Goal: Transaction & Acquisition: Purchase product/service

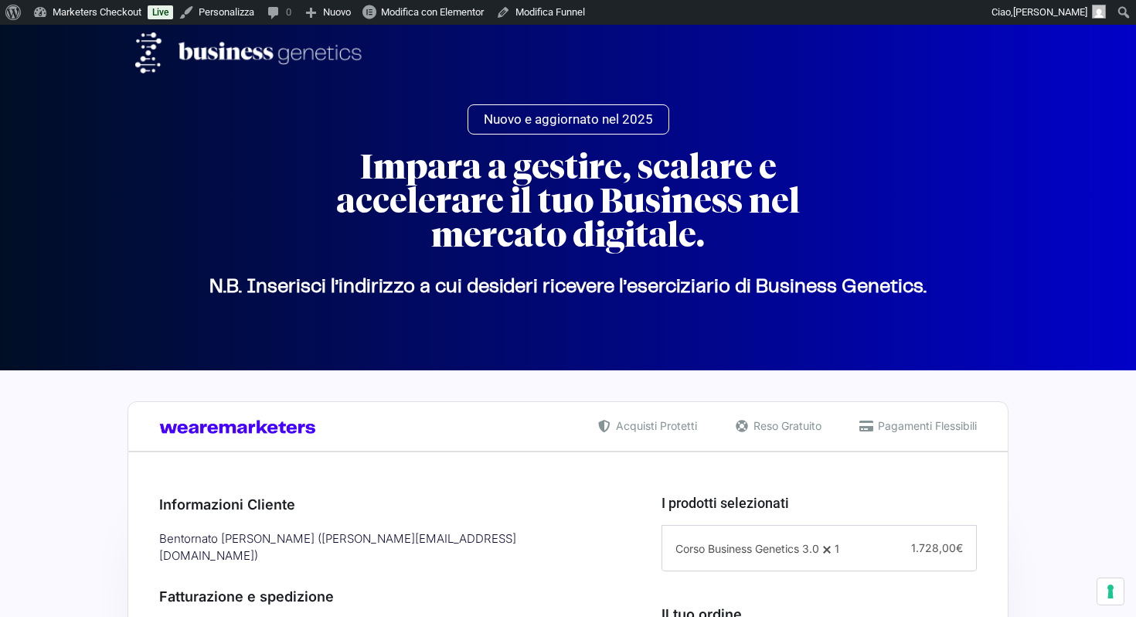
select select
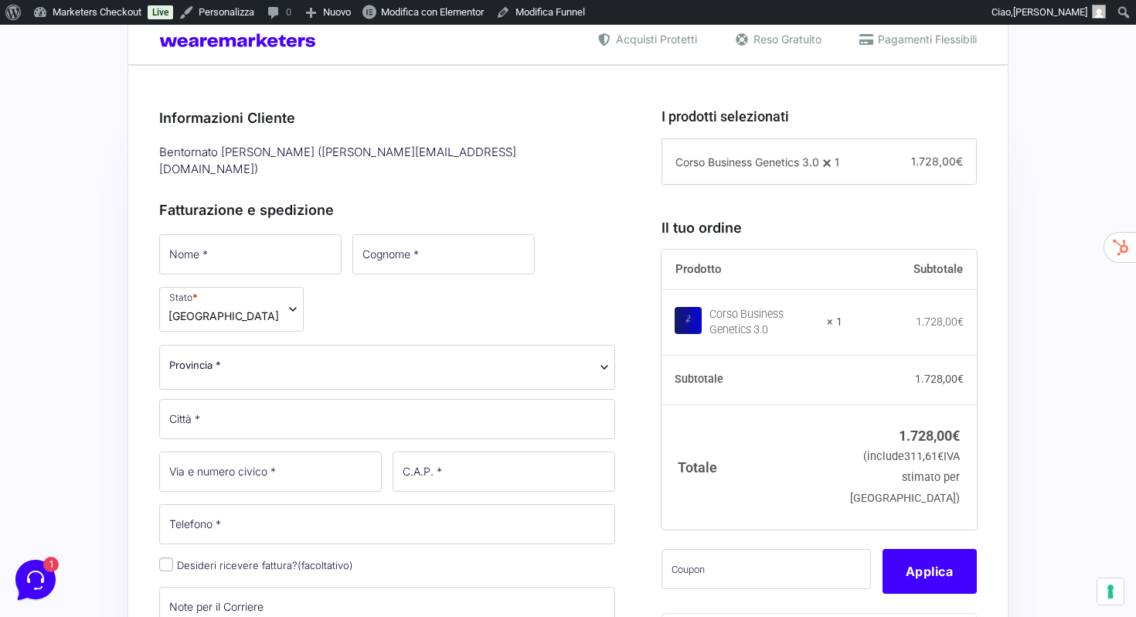
scroll to position [387, 0]
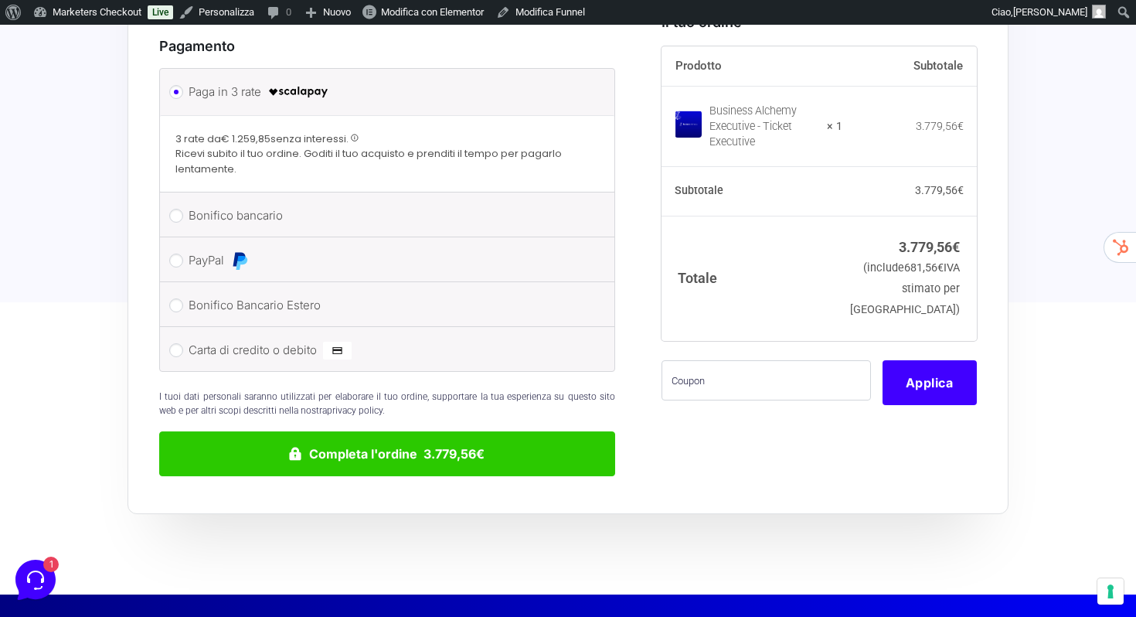
scroll to position [1193, 0]
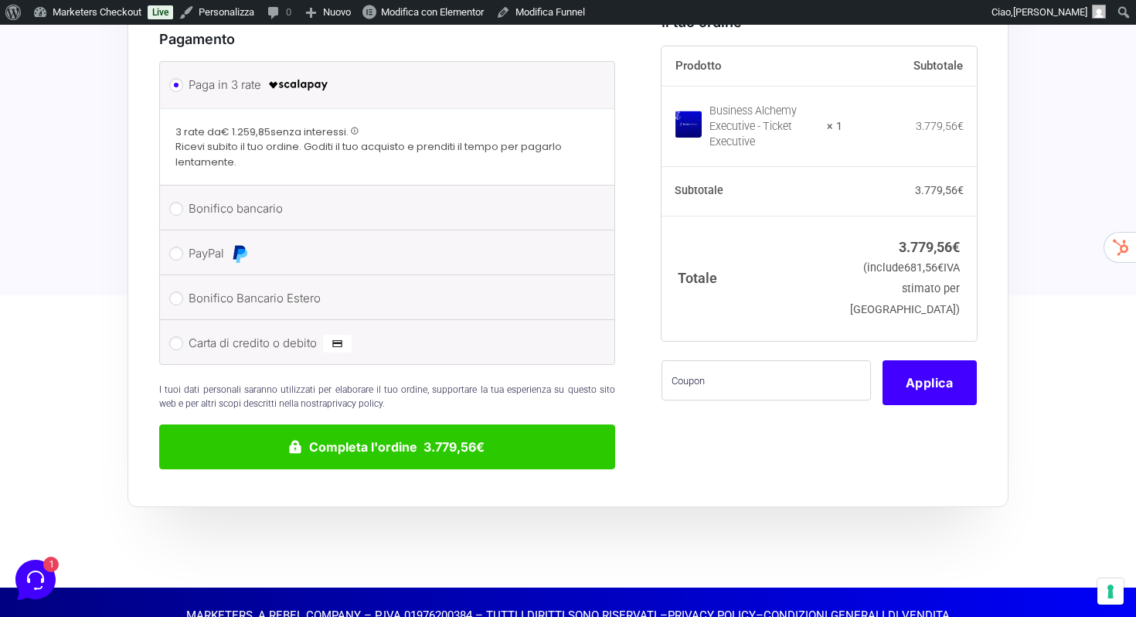
drag, startPoint x: 638, startPoint y: 220, endPoint x: 638, endPoint y: 203, distance: 17.0
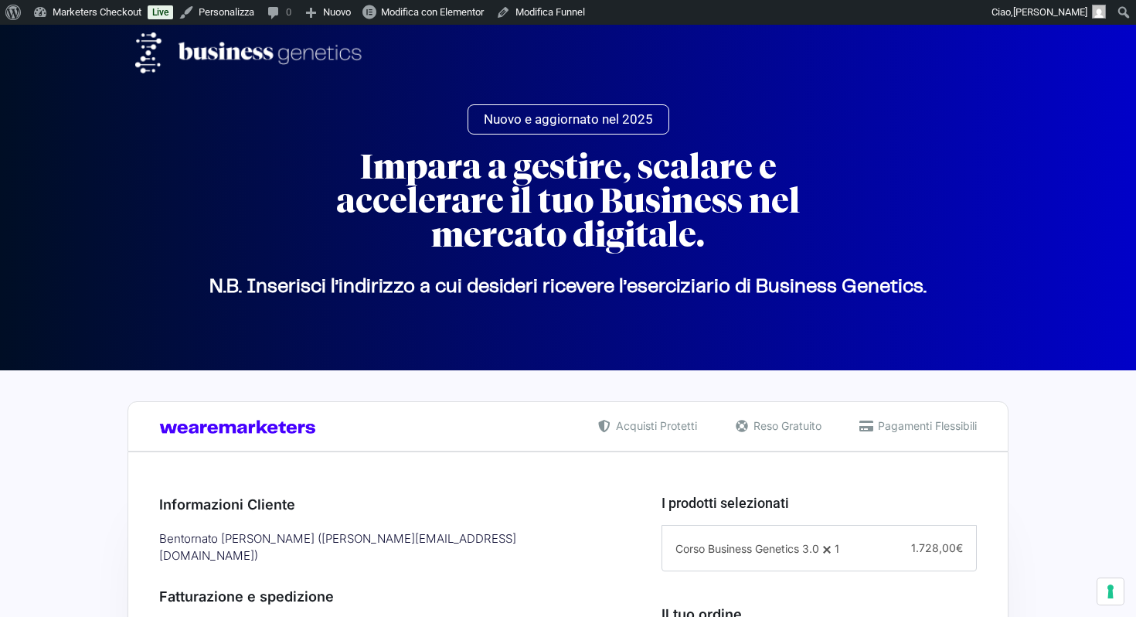
select select
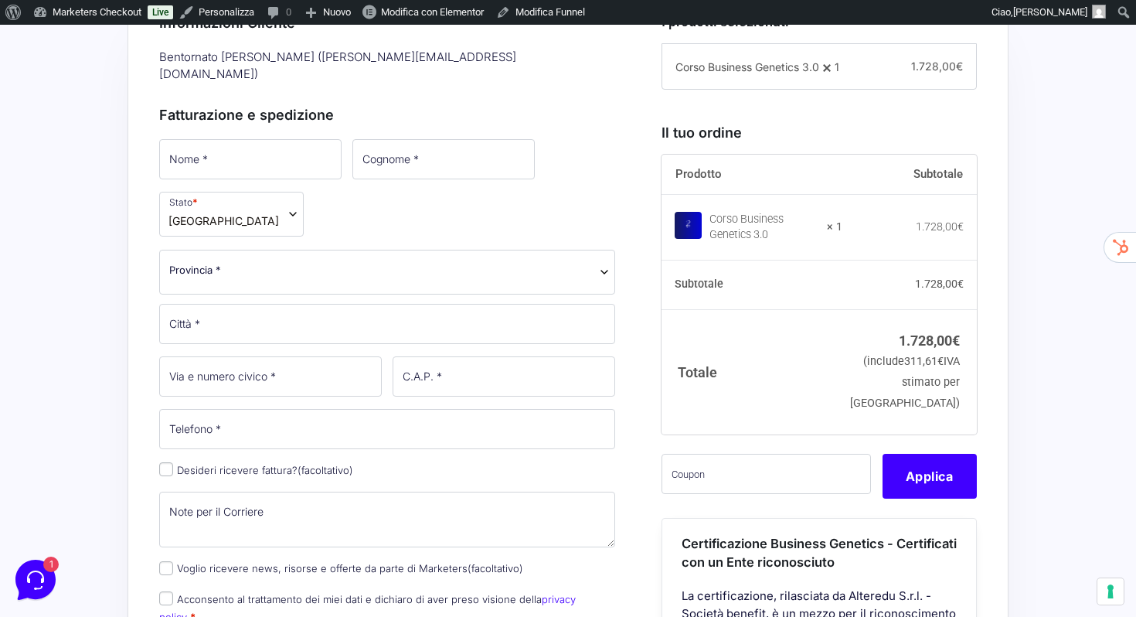
scroll to position [504, 0]
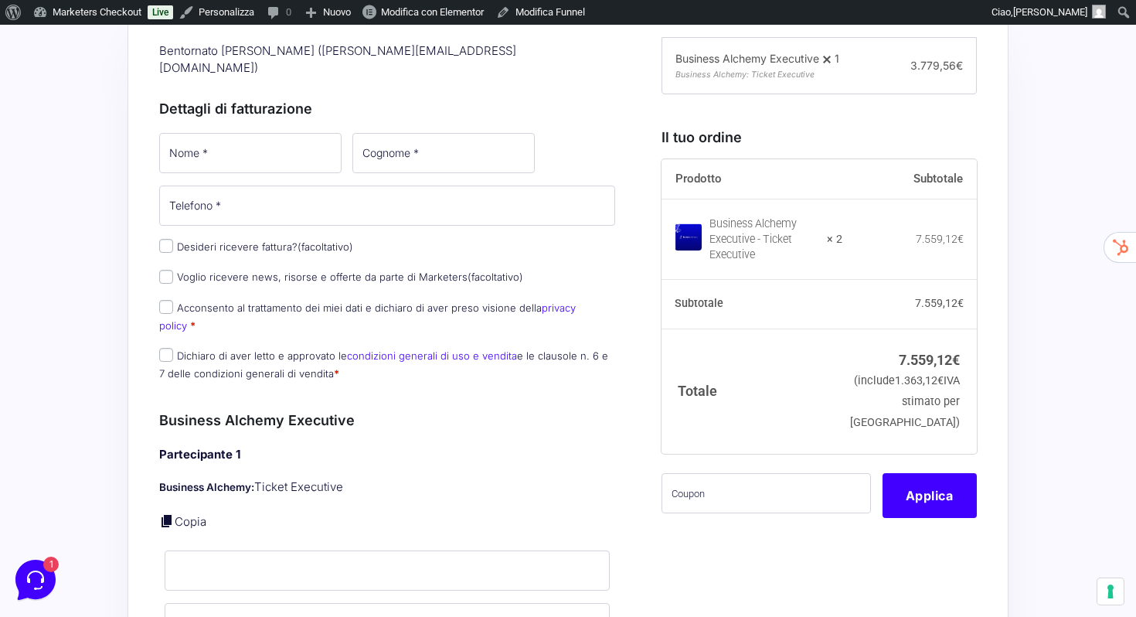
scroll to position [458, 0]
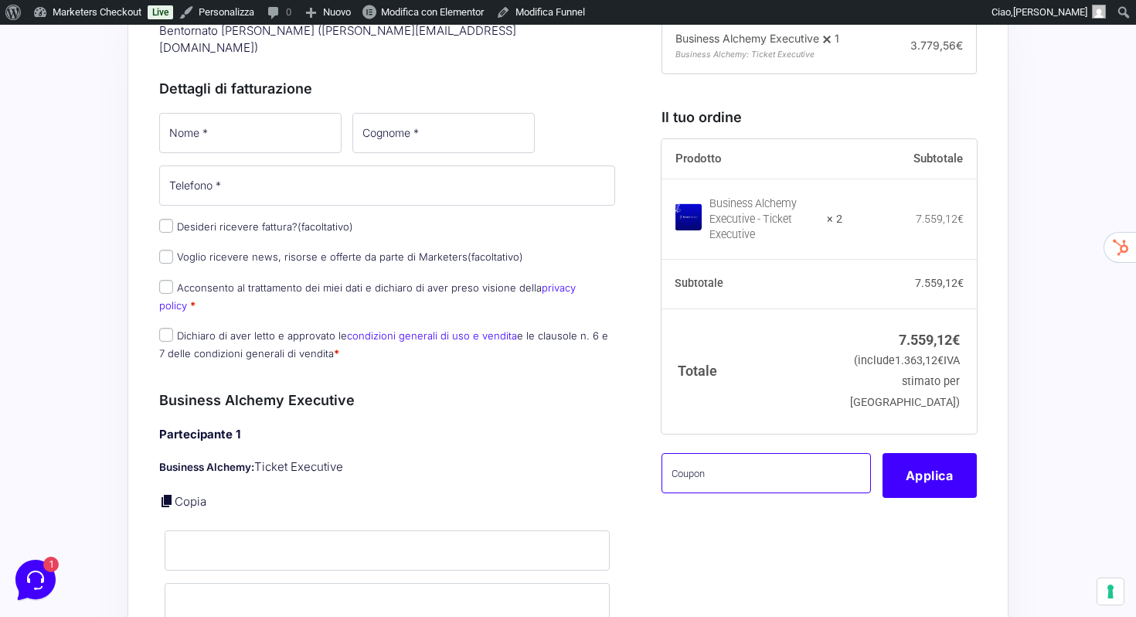
click at [704, 493] on input "text" at bounding box center [766, 473] width 209 height 40
paste input "A74REU4Z"
type input "A74REU4Z"
click at [884, 491] on button "Applica" at bounding box center [930, 475] width 94 height 45
click at [896, 491] on button "Applica" at bounding box center [930, 475] width 94 height 45
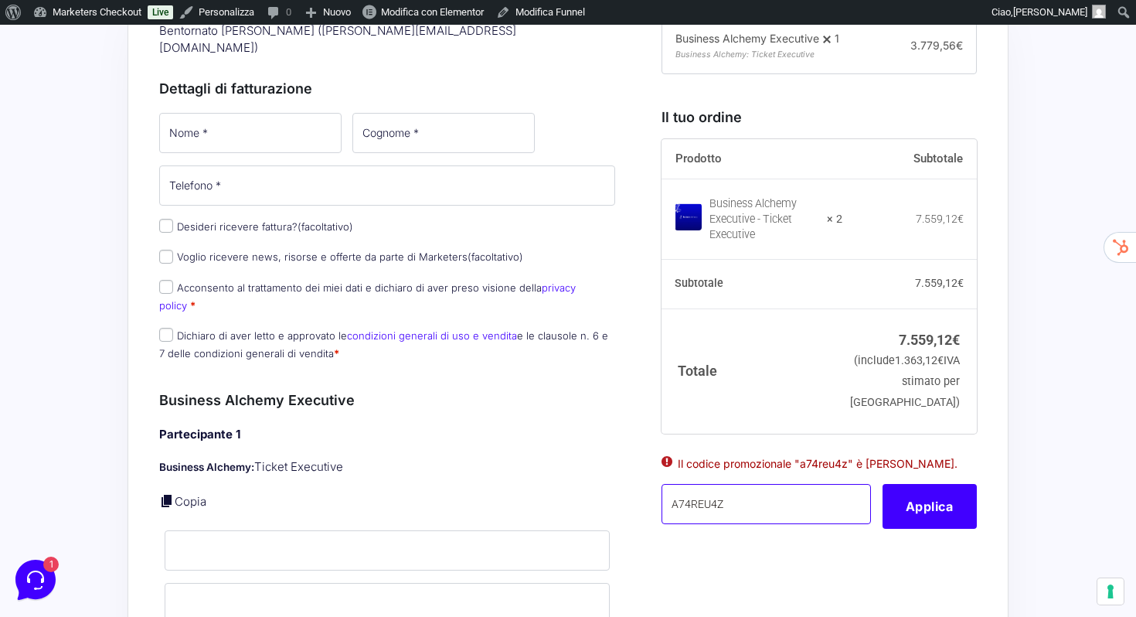
click at [810, 514] on input "A74REU4Z" at bounding box center [766, 504] width 209 height 40
click at [907, 529] on button "Applica" at bounding box center [930, 506] width 94 height 45
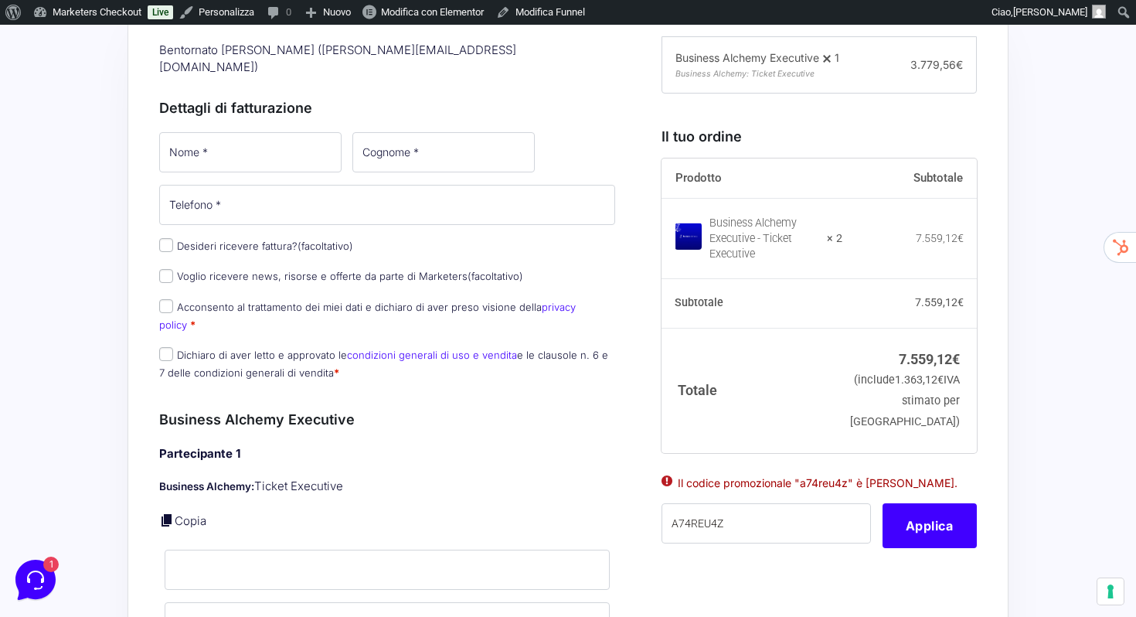
scroll to position [431, 0]
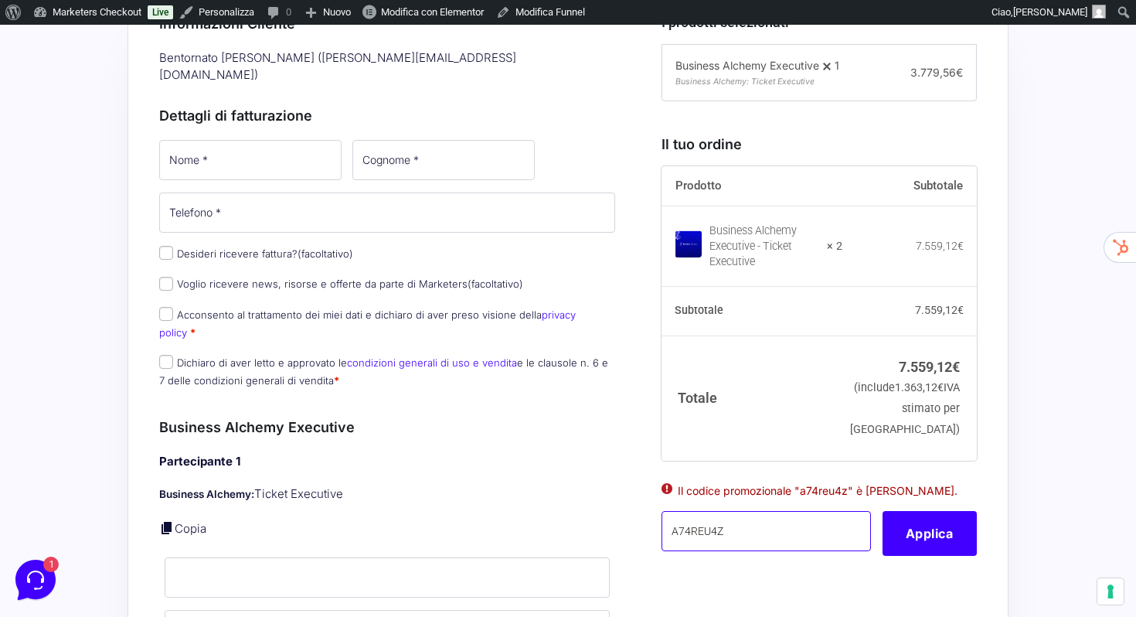
click at [692, 546] on input "A74REU4Z" at bounding box center [766, 531] width 209 height 40
click at [928, 556] on button "Applica" at bounding box center [930, 533] width 94 height 45
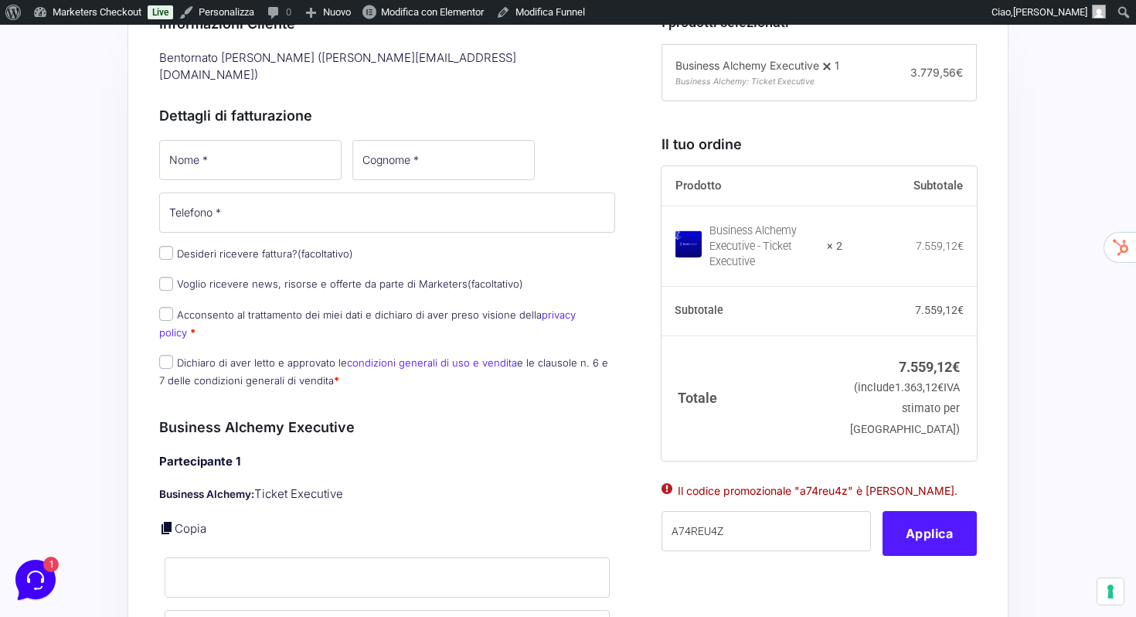
click at [897, 550] on button "Applica" at bounding box center [930, 533] width 94 height 45
